Goal: Information Seeking & Learning: Understand process/instructions

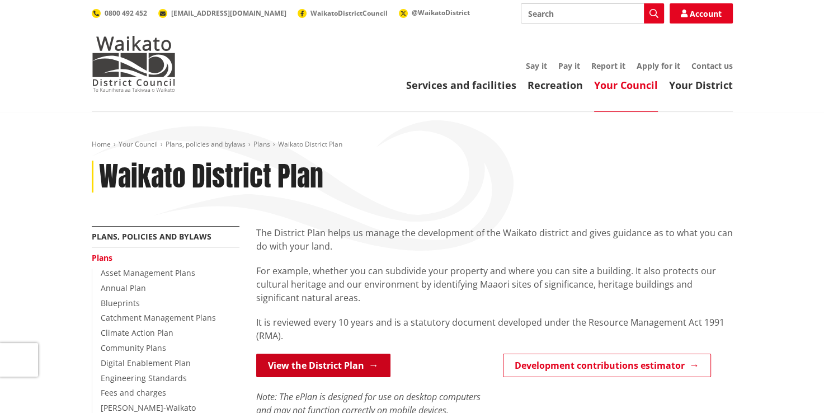
click at [353, 366] on link "View the District Plan" at bounding box center [323, 366] width 134 height 24
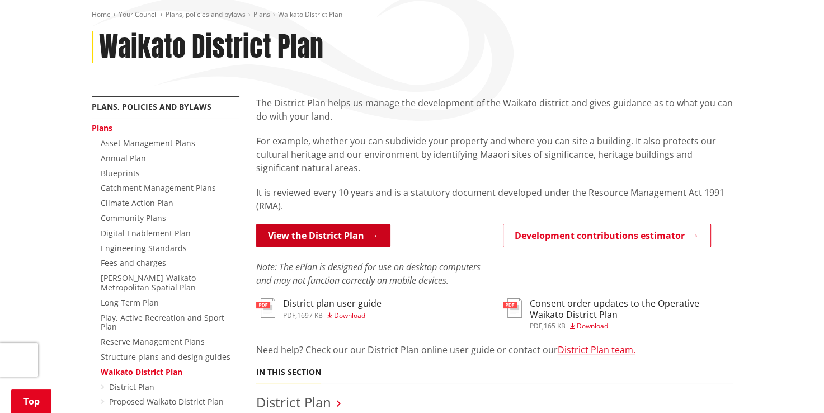
click at [286, 243] on link "View the District Plan" at bounding box center [323, 236] width 134 height 24
